Goal: Check status: Check status

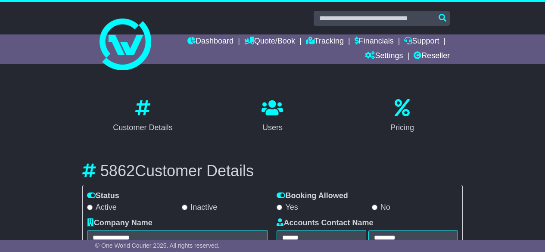
select select "**********"
select select "**"
click at [443, 58] on link "Reseller" at bounding box center [432, 56] width 36 height 15
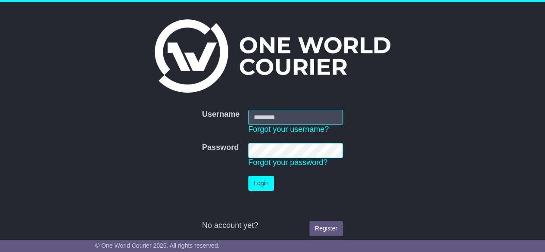
type input "********"
click at [263, 188] on button "Login" at bounding box center [261, 183] width 26 height 15
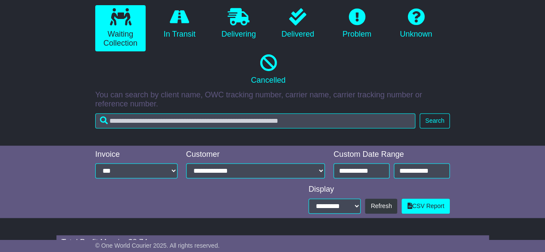
scroll to position [197, 0]
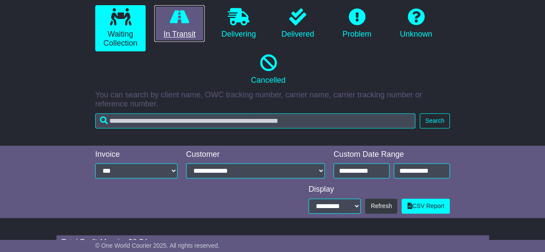
click at [170, 37] on link "In Transit" at bounding box center [179, 23] width 50 height 37
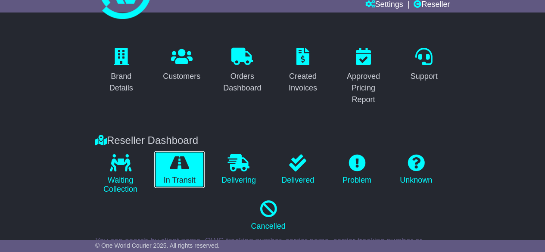
scroll to position [0, 0]
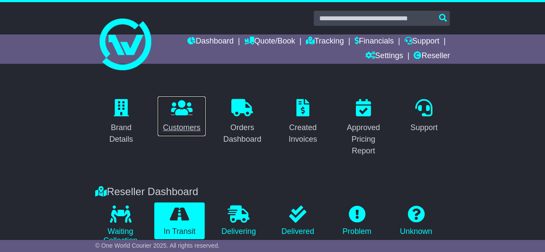
click at [175, 117] on link "Customers" at bounding box center [181, 116] width 49 height 41
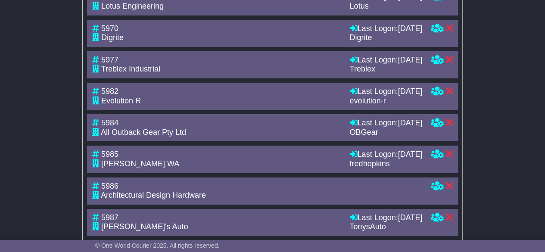
scroll to position [1494, 0]
click at [290, 47] on div "5970 Digrite Last Logon: 17th September 2025 Digrite Last Logon: 17th September…" at bounding box center [272, 33] width 371 height 27
click at [299, 47] on div "5970 Digrite Last Logon: 17th September 2025 Digrite Last Logon: 17th September…" at bounding box center [272, 33] width 371 height 27
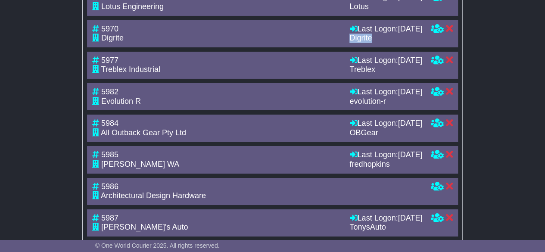
click at [299, 47] on div "5970 Digrite Last Logon: 17th September 2025 Digrite Last Logon: 17th September…" at bounding box center [272, 33] width 371 height 27
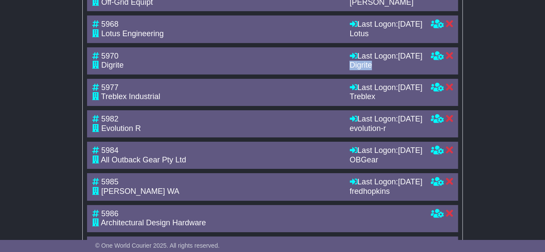
scroll to position [1466, 0]
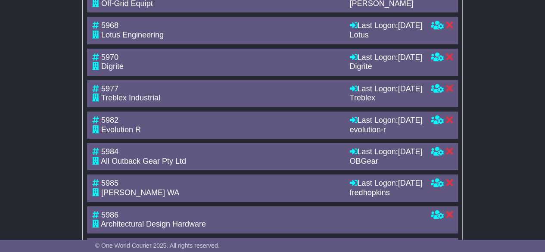
click at [257, 62] on div "5970" at bounding box center [216, 57] width 249 height 9
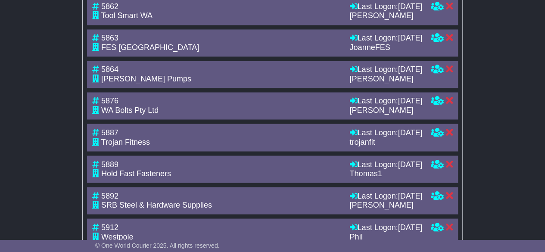
scroll to position [696, 0]
